Goal: Information Seeking & Learning: Learn about a topic

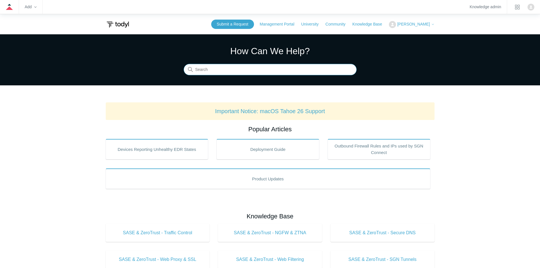
click at [273, 69] on input "Search" at bounding box center [270, 69] width 173 height 11
type input "connection drops every 30 minutes"
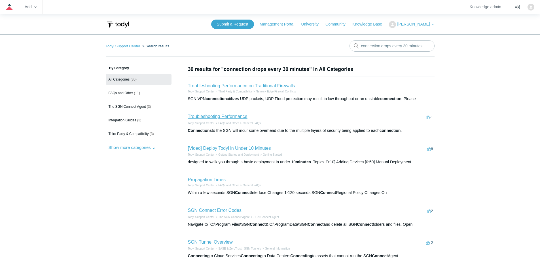
click at [239, 115] on link "Troubleshooting Performance" at bounding box center [218, 116] width 60 height 5
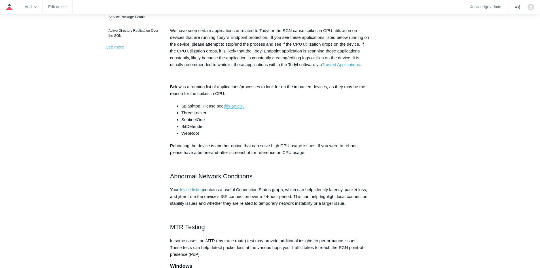
scroll to position [94, 0]
